Goal: Transaction & Acquisition: Download file/media

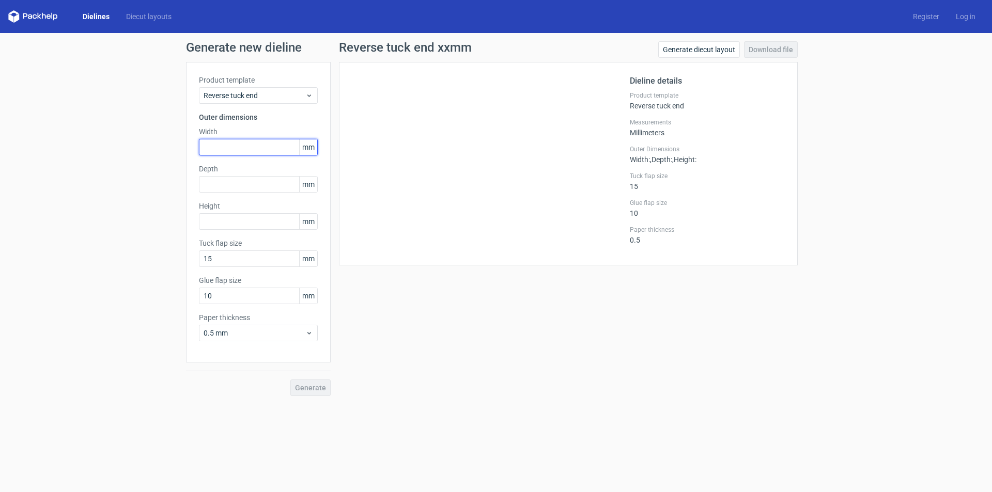
click at [254, 145] on input "text" at bounding box center [258, 147] width 119 height 17
type input "60"
type input "33"
click at [290, 380] on button "Generate" at bounding box center [310, 388] width 40 height 17
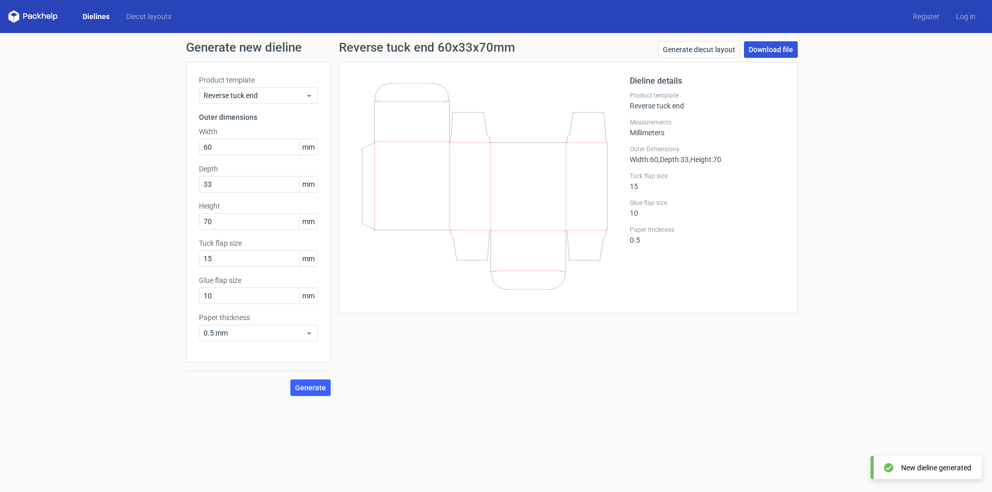
click at [772, 50] on link "Download file" at bounding box center [771, 49] width 54 height 17
drag, startPoint x: 231, startPoint y: 226, endPoint x: 159, endPoint y: 222, distance: 72.4
click at [159, 222] on div "Generate new dieline Product template Reverse tuck end Outer dimensions Width 6…" at bounding box center [496, 218] width 992 height 371
type input "77"
click at [311, 389] on span "Generate" at bounding box center [310, 387] width 31 height 7
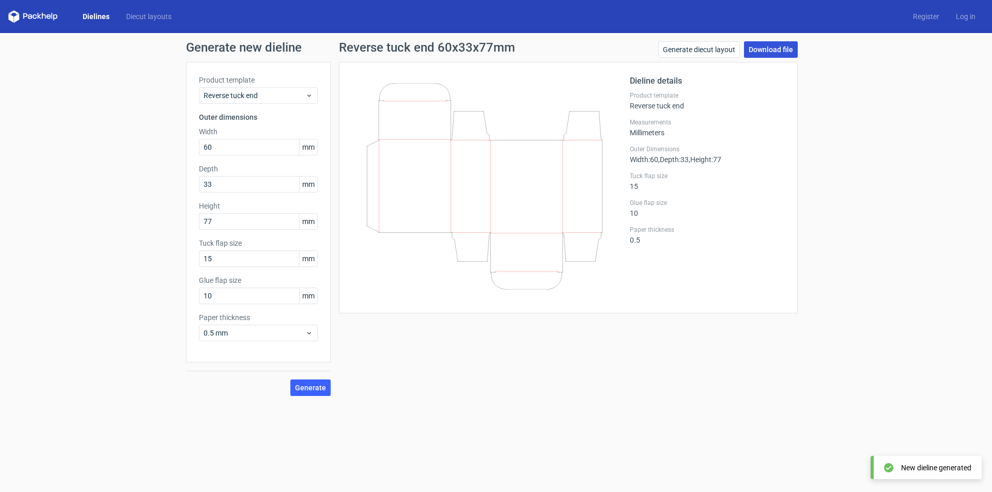
click at [778, 53] on link "Download file" at bounding box center [771, 49] width 54 height 17
click at [866, 241] on div "Generate new dieline Product template Reverse tuck end Outer dimensions Width 6…" at bounding box center [496, 218] width 992 height 371
drag, startPoint x: 224, startPoint y: 186, endPoint x: 162, endPoint y: 182, distance: 62.1
click at [162, 182] on div "Generate new dieline Product template Reverse tuck end Outer dimensions Width 6…" at bounding box center [496, 218] width 992 height 371
type input "30"
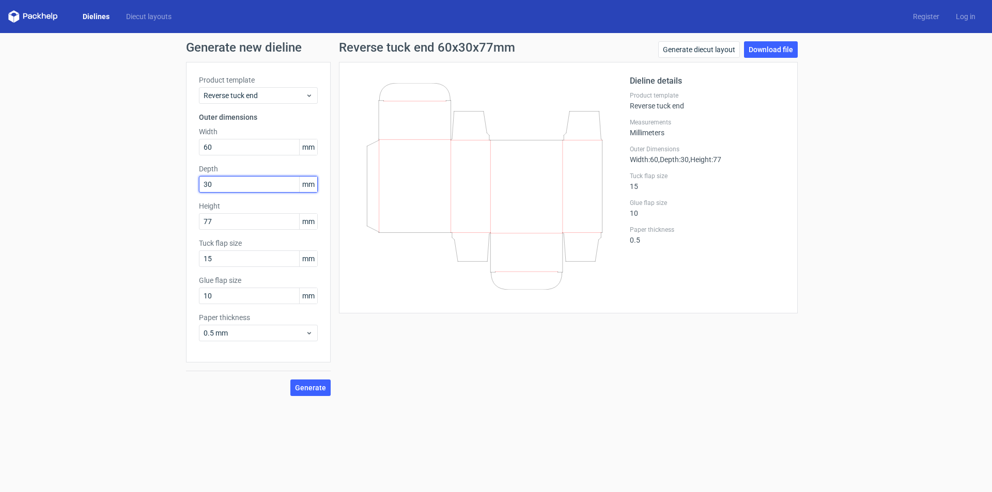
click at [290, 380] on button "Generate" at bounding box center [310, 388] width 40 height 17
click at [789, 42] on link "Download file" at bounding box center [771, 49] width 54 height 17
click at [902, 178] on div "Generate new dieline Product template Reverse tuck end Outer dimensions Width 6…" at bounding box center [496, 218] width 992 height 371
